Goal: Task Accomplishment & Management: Use online tool/utility

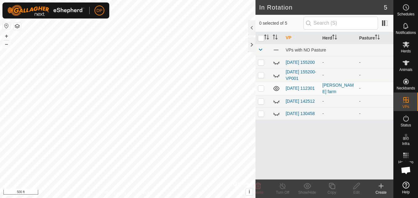
scroll to position [640, 0]
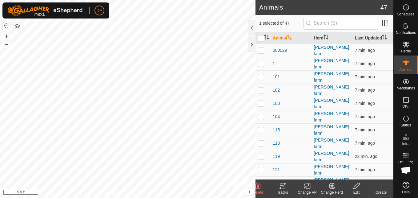
click at [282, 186] on icon at bounding box center [282, 185] width 7 height 7
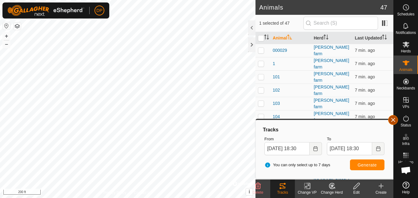
click at [391, 117] on button "button" at bounding box center [393, 120] width 10 height 10
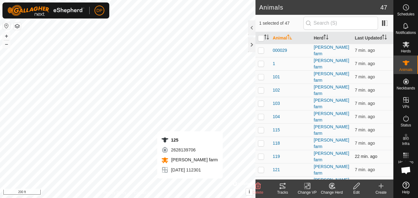
checkbox input "true"
checkbox input "false"
click at [282, 186] on icon at bounding box center [283, 185] width 6 height 5
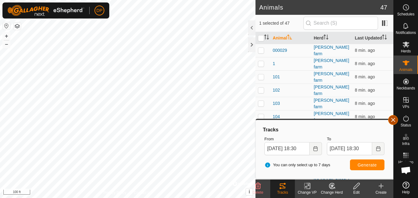
click at [391, 118] on button "button" at bounding box center [393, 120] width 10 height 10
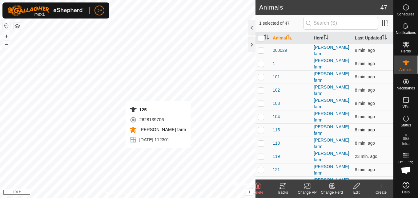
checkbox input "false"
